Goal: Navigation & Orientation: Find specific page/section

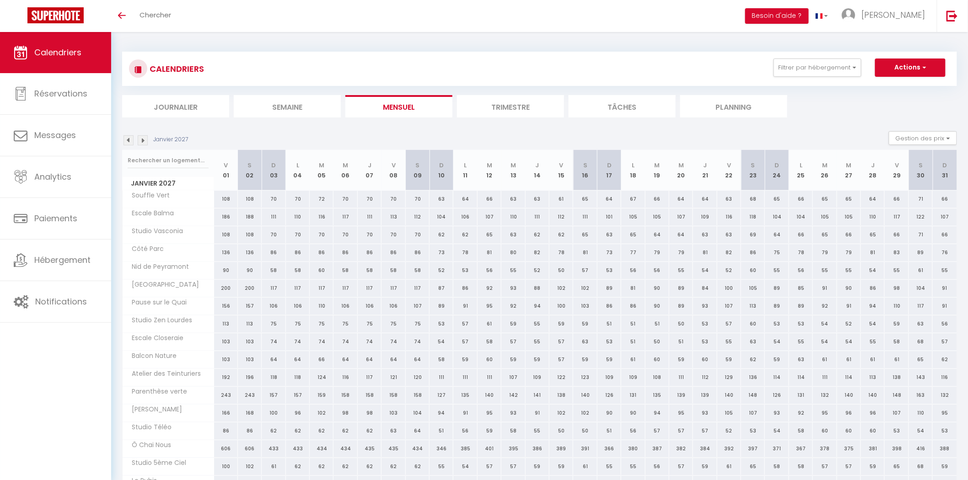
click at [72, 54] on span "Calendriers" at bounding box center [57, 52] width 47 height 11
click at [85, 101] on link "Réservations" at bounding box center [55, 93] width 111 height 41
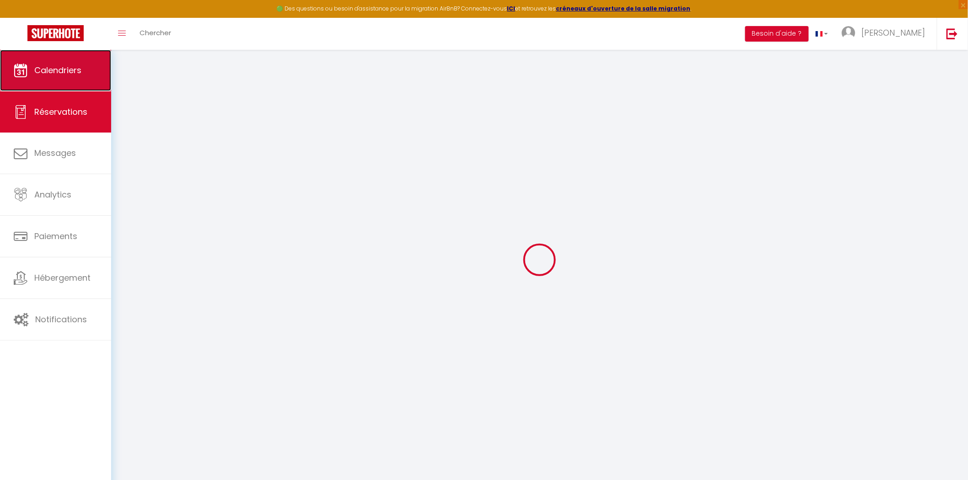
click at [81, 63] on link "Calendriers" at bounding box center [55, 70] width 111 height 41
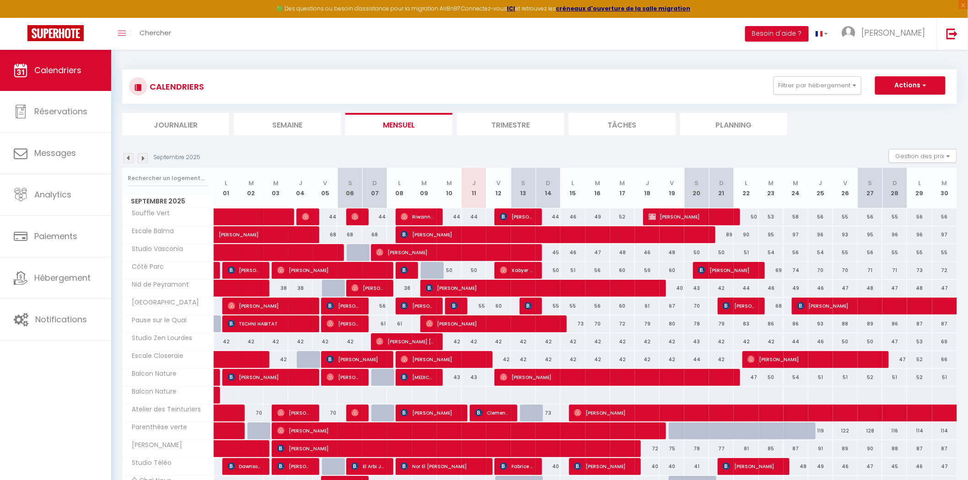
click at [134, 159] on div "Septembre 2025" at bounding box center [162, 158] width 81 height 10
click at [127, 159] on img at bounding box center [128, 158] width 10 height 10
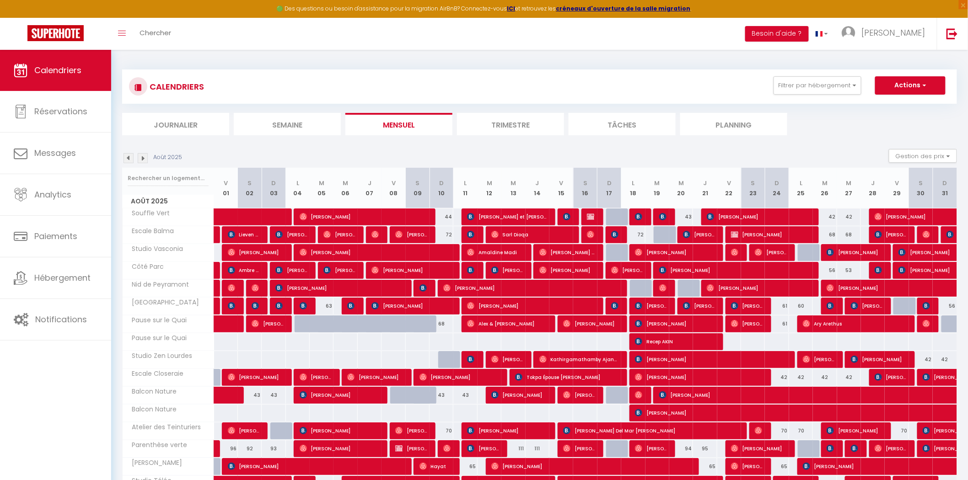
click at [127, 157] on img at bounding box center [128, 158] width 10 height 10
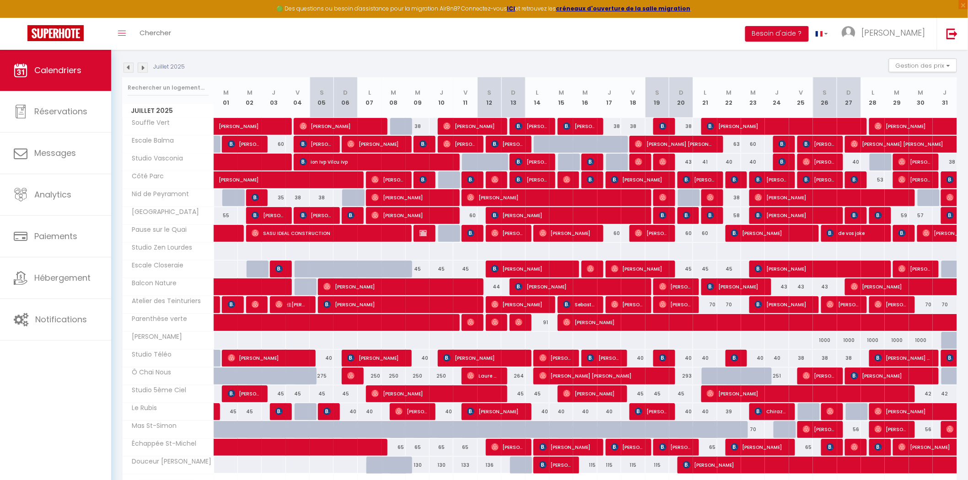
scroll to position [146, 0]
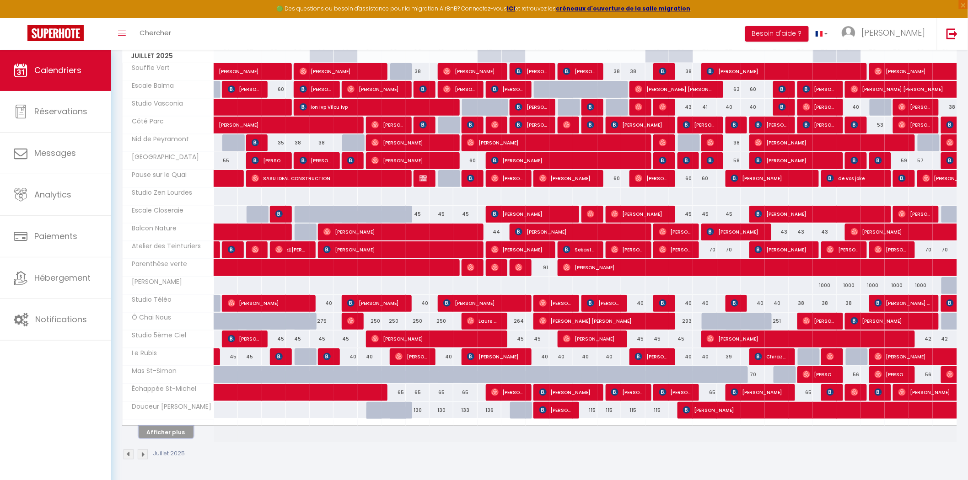
click at [176, 436] on button "Afficher plus" at bounding box center [166, 432] width 55 height 12
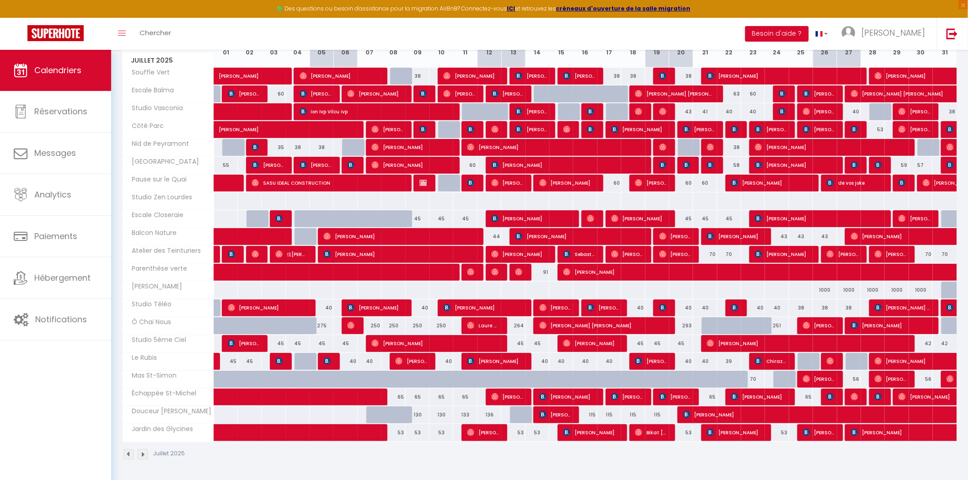
scroll to position [142, 0]
click at [130, 455] on img at bounding box center [128, 454] width 10 height 10
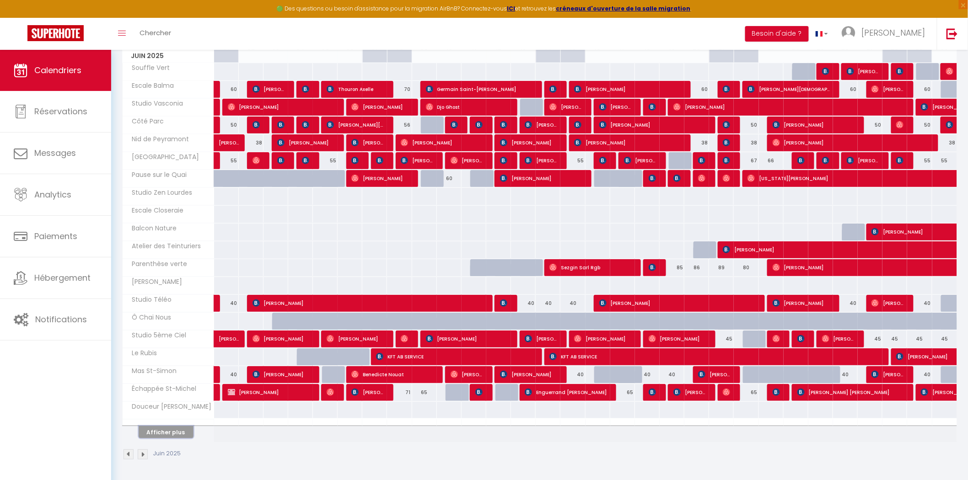
click at [168, 427] on button "Afficher plus" at bounding box center [166, 432] width 55 height 12
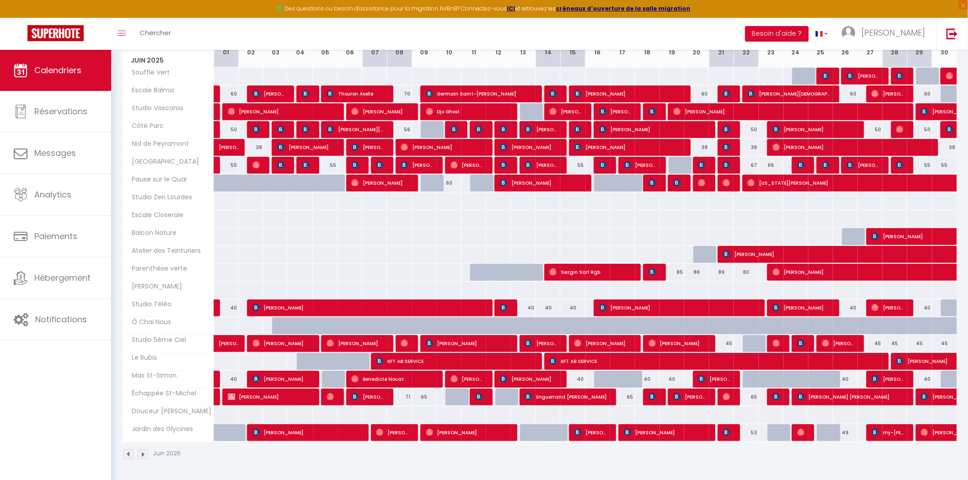
click at [140, 456] on img at bounding box center [143, 454] width 10 height 10
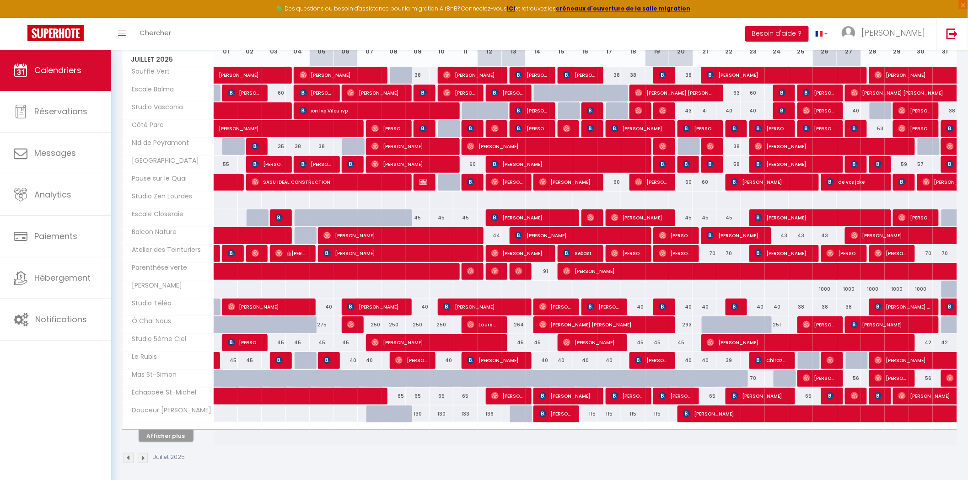
click at [144, 456] on img at bounding box center [143, 458] width 10 height 10
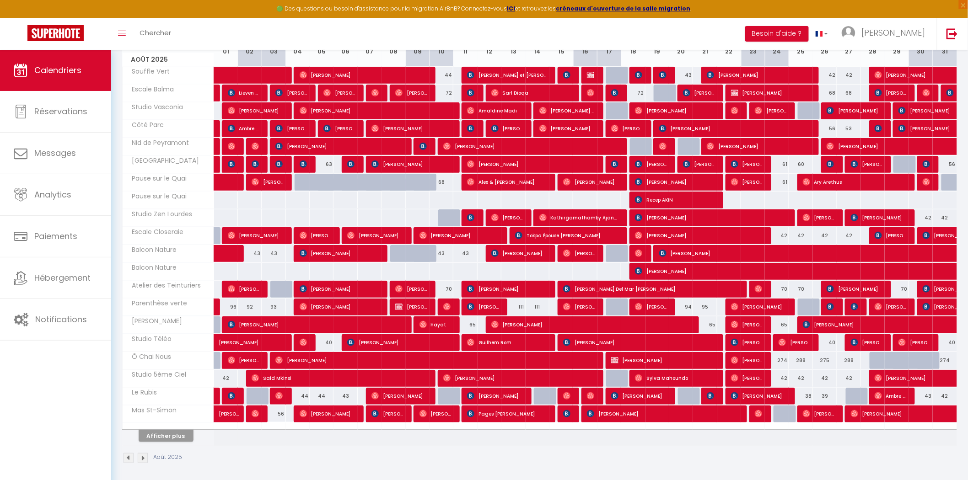
click at [145, 458] on img at bounding box center [143, 458] width 10 height 10
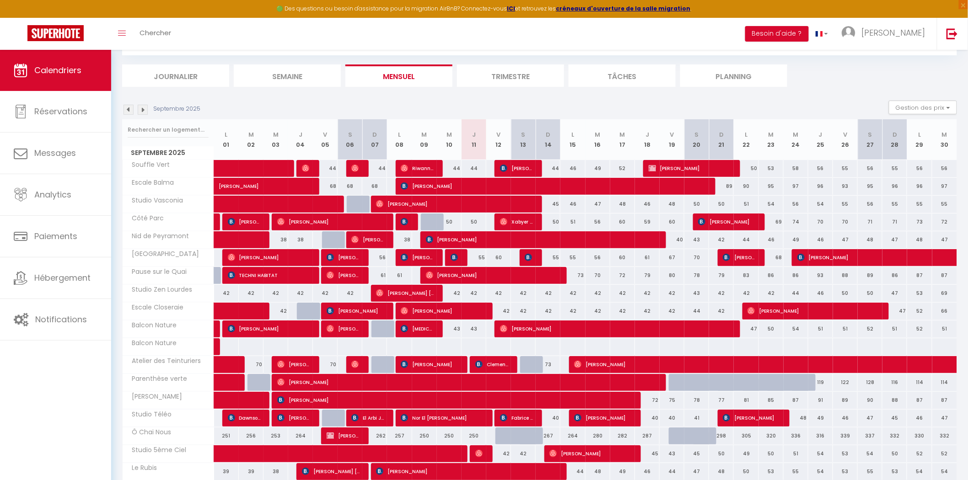
scroll to position [146, 0]
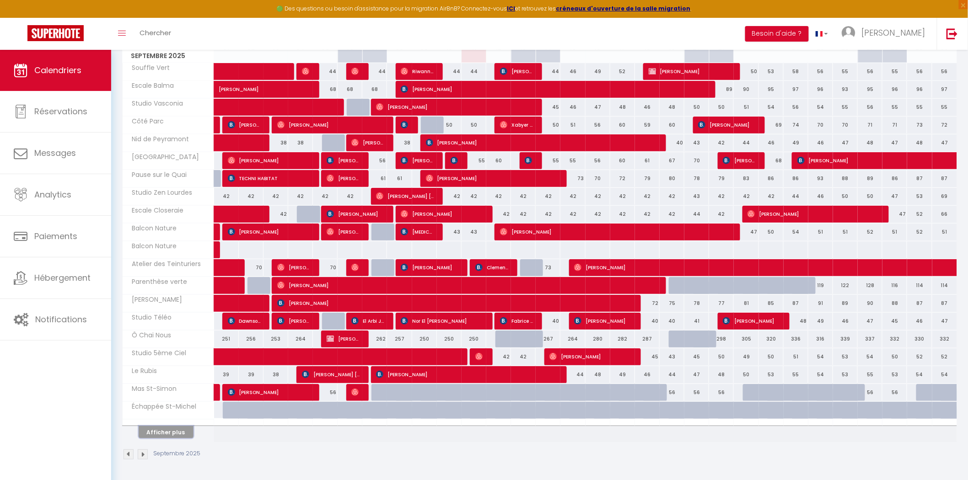
click at [165, 430] on button "Afficher plus" at bounding box center [166, 432] width 55 height 12
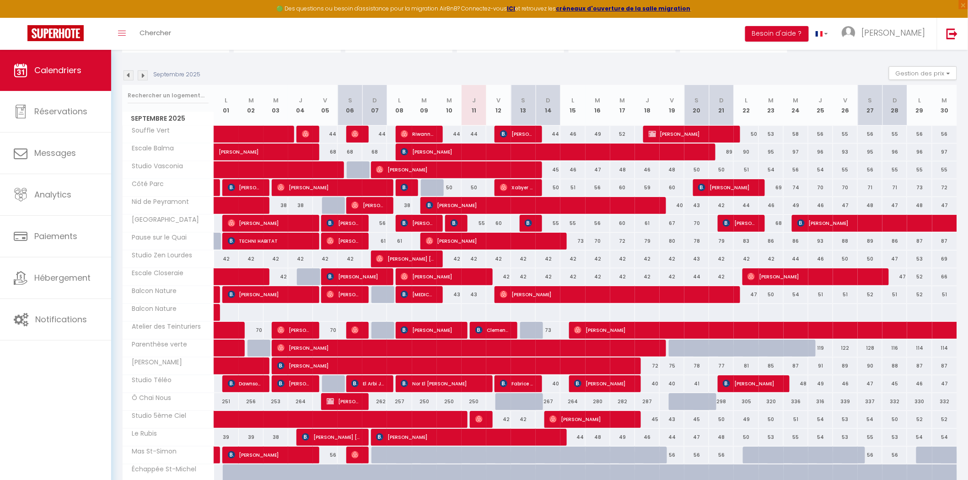
scroll to position [159, 0]
